Goal: Find specific page/section: Find specific page/section

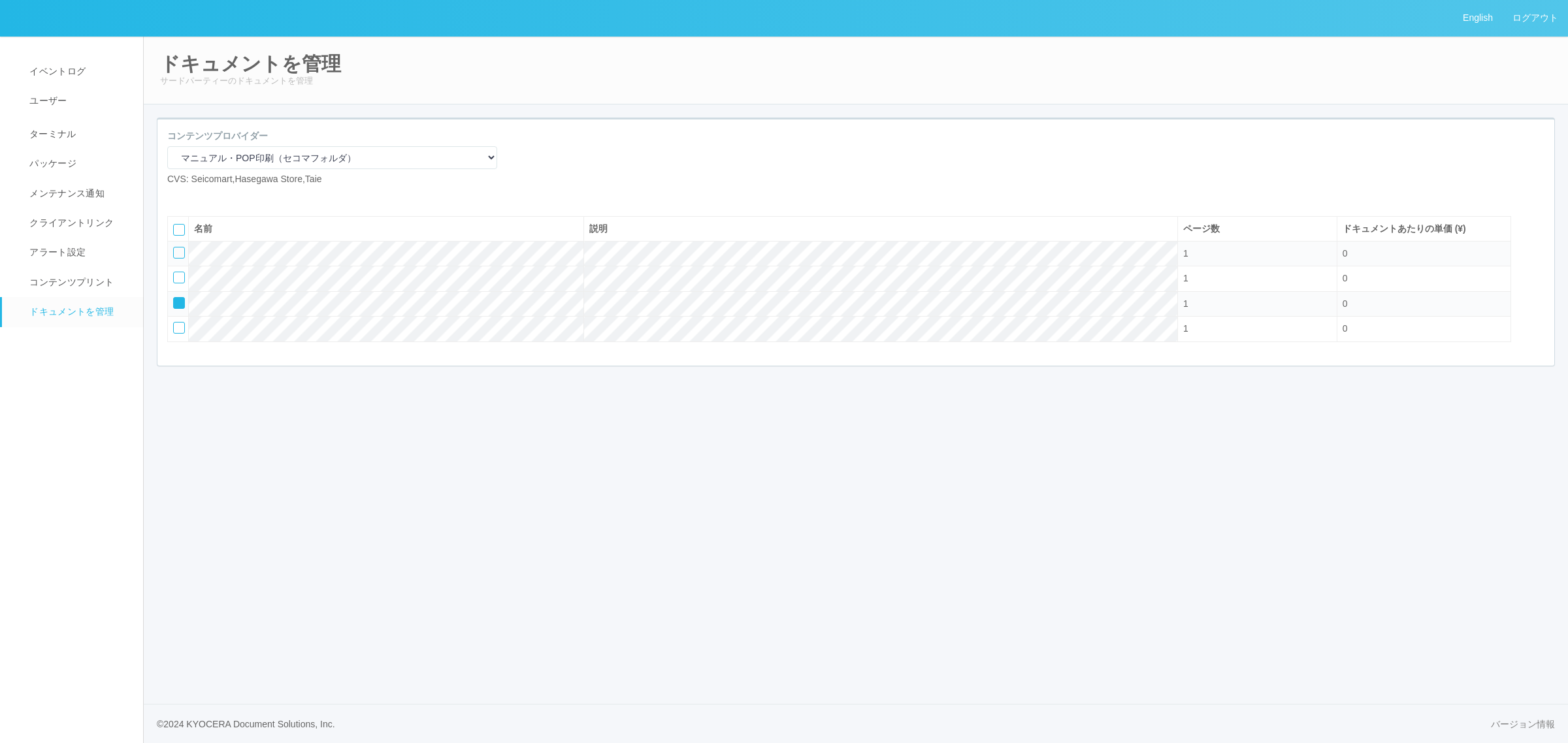
select select "92e33cfa-a397-43d0-aeaa-8a96cbdf4d79"
click at [82, 128] on link "ターミナル" at bounding box center [78, 133] width 153 height 33
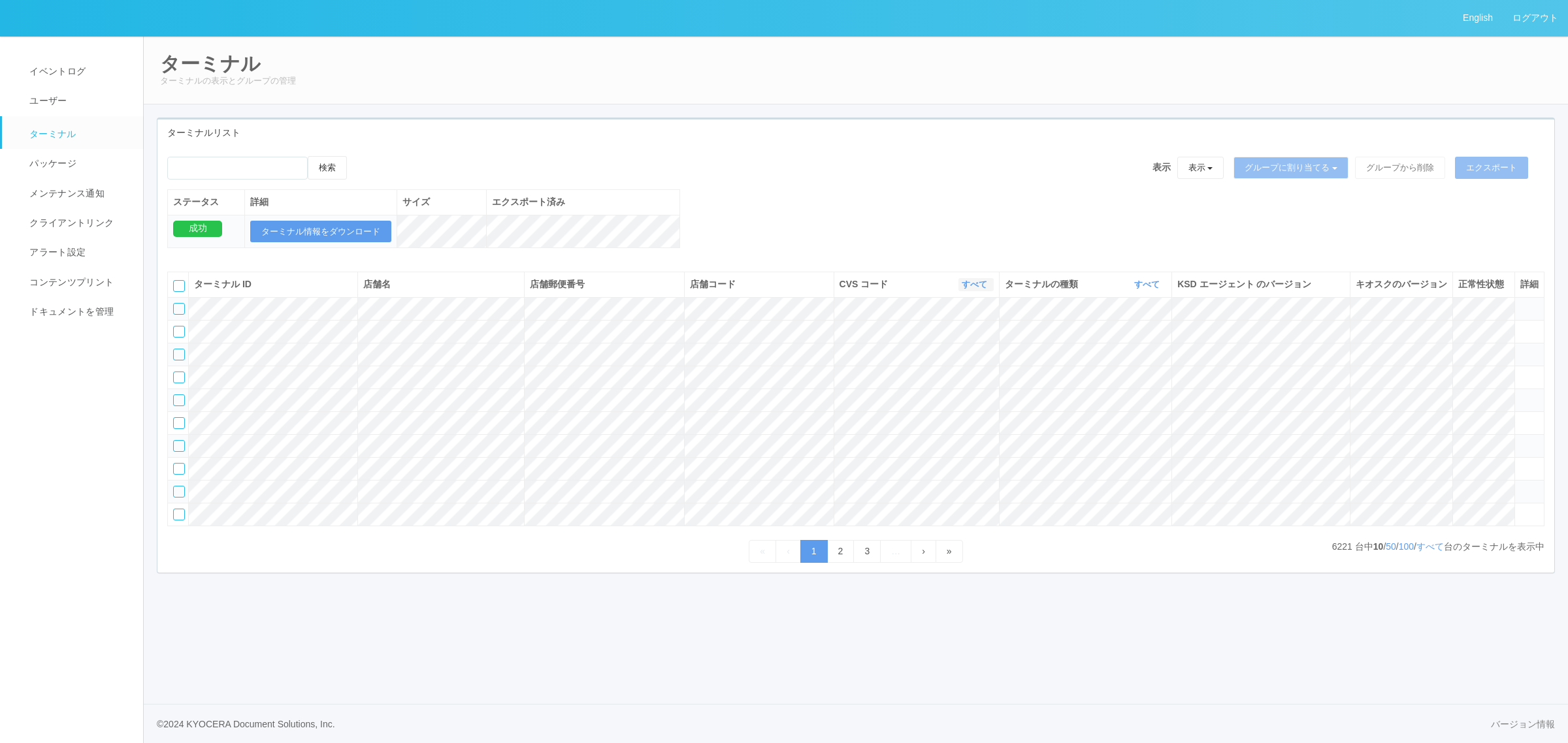
click at [968, 290] on link "すべて" at bounding box center [977, 284] width 29 height 10
click at [935, 271] on div "ターミナル ID 店舗名 店舗郵便番号 店舗コード CVS コード すべて 表示 すべて 300024 300036 300035 300037 300034…" at bounding box center [856, 412] width 1397 height 301
